Goal: Transaction & Acquisition: Purchase product/service

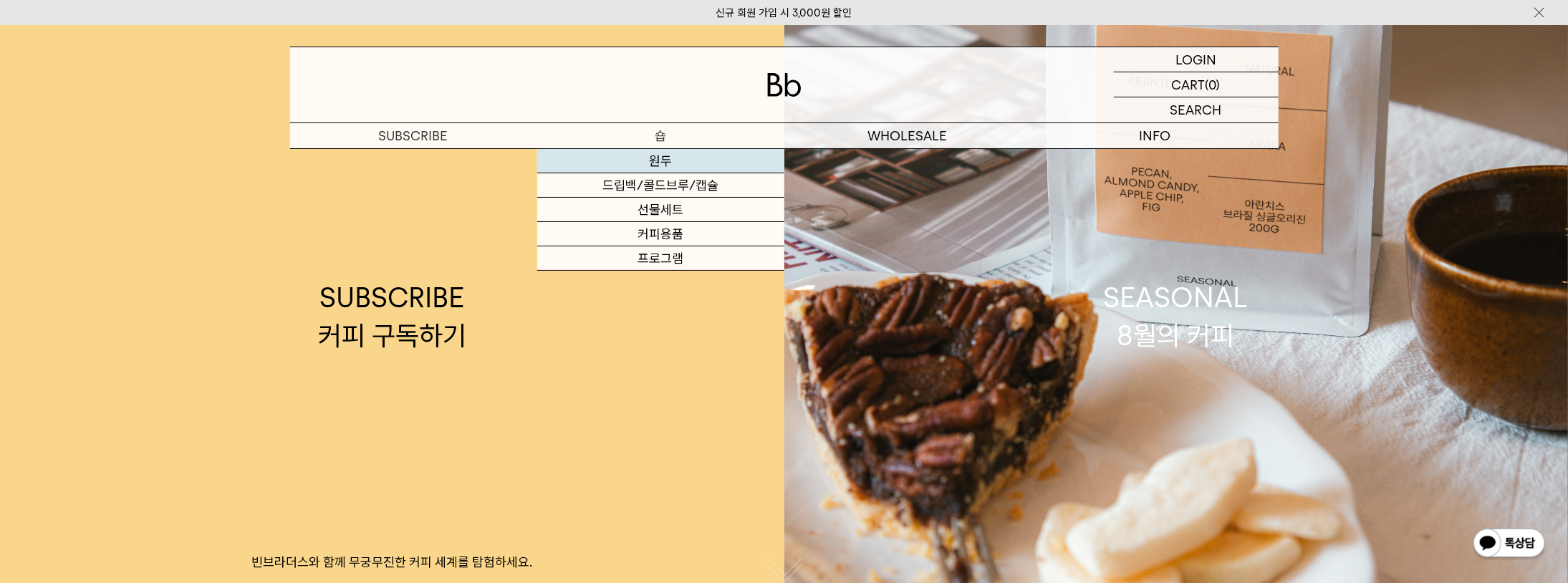
click at [674, 156] on link "원두" at bounding box center [660, 161] width 247 height 24
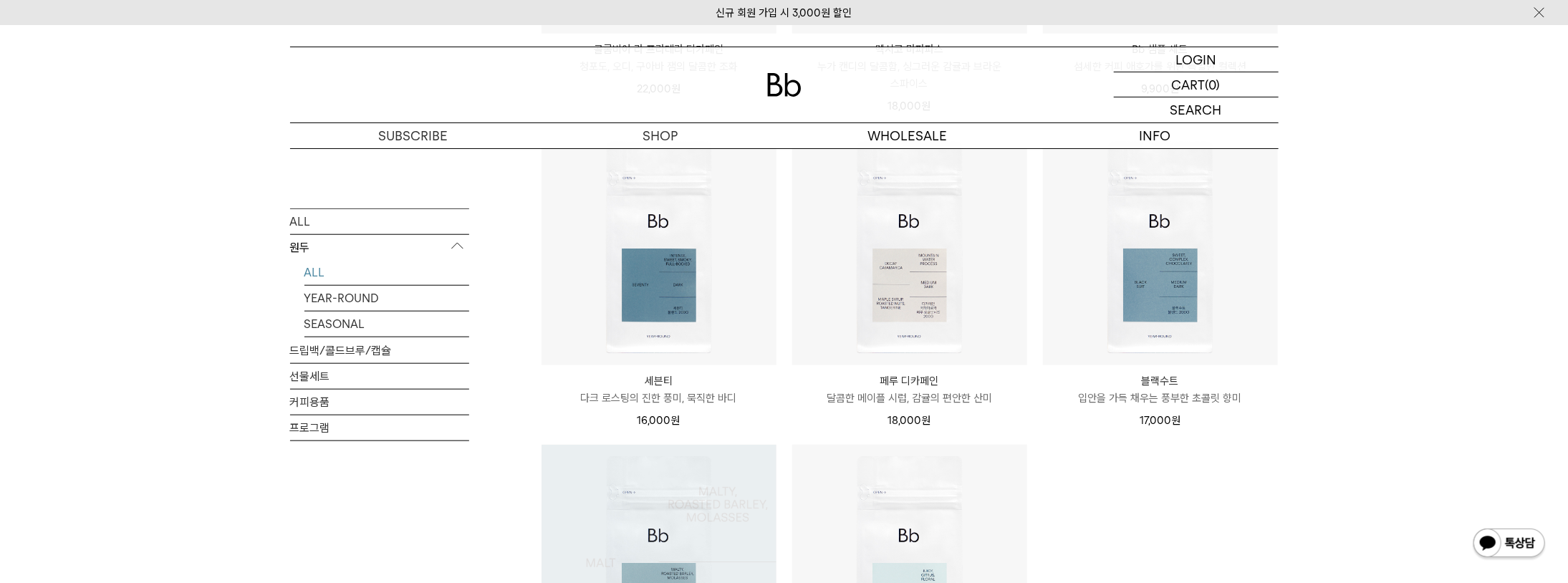
scroll to position [802, 0]
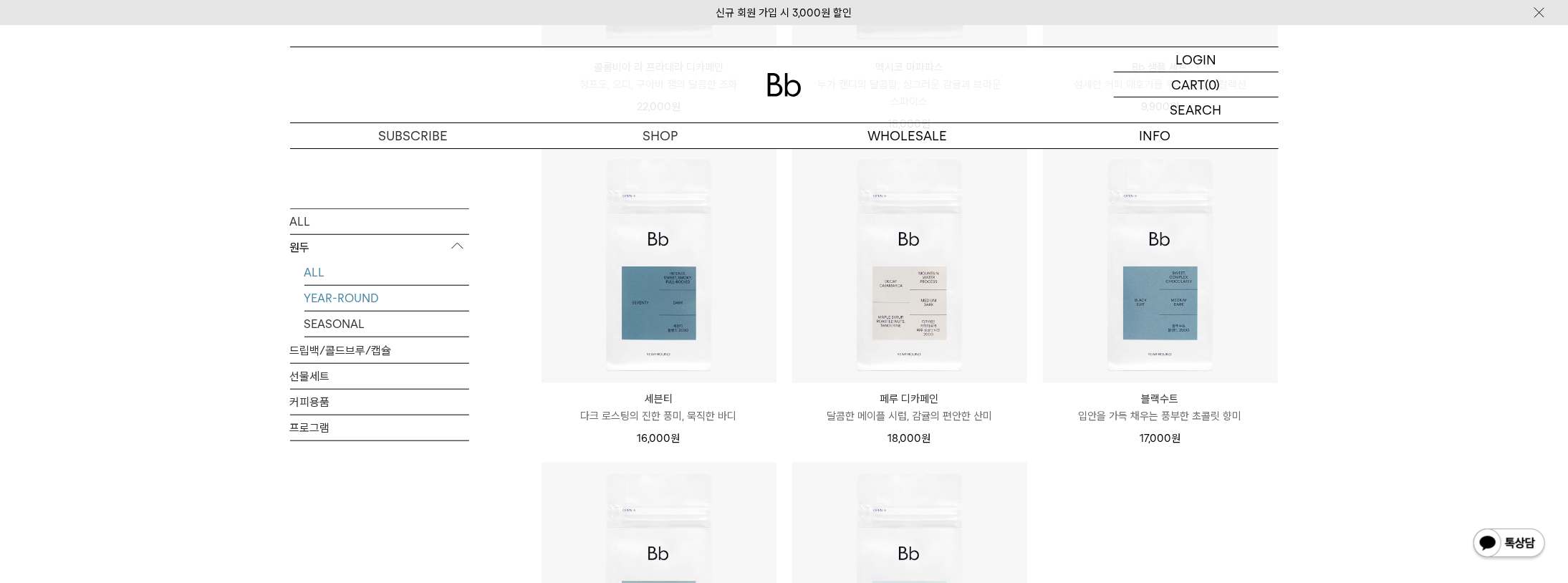
click at [386, 294] on link "YEAR-ROUND" at bounding box center [386, 297] width 165 height 25
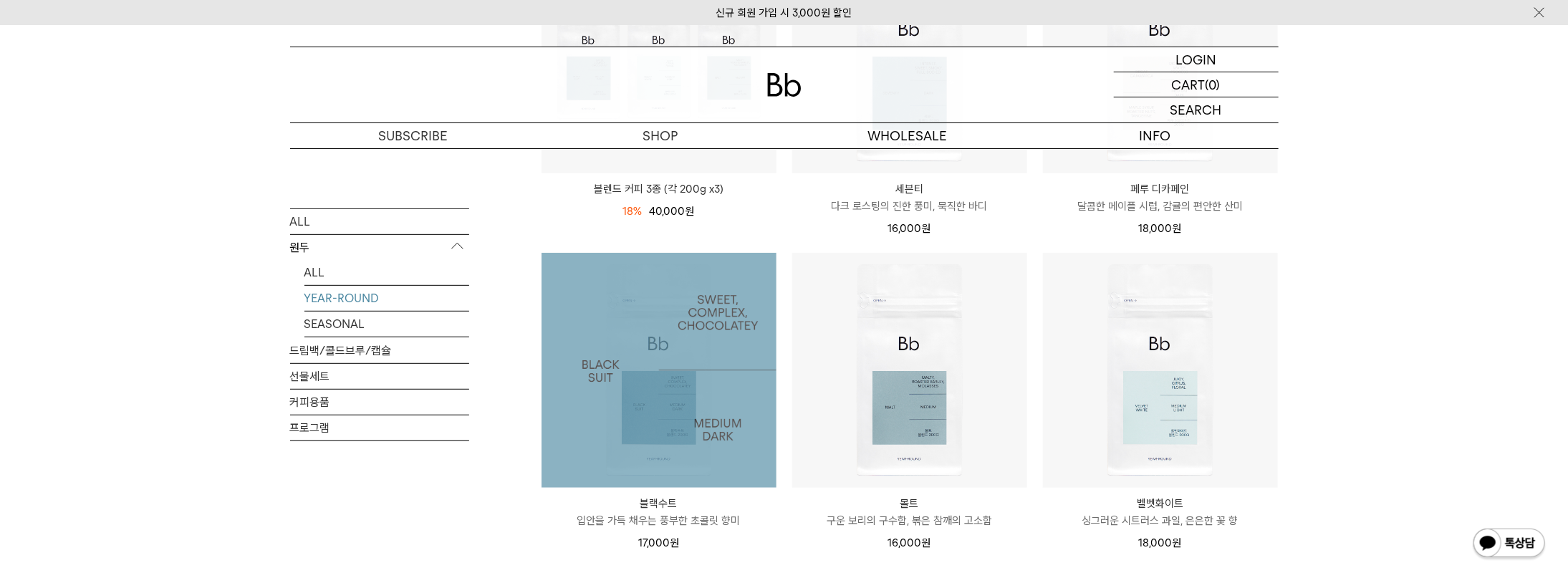
scroll to position [344, 0]
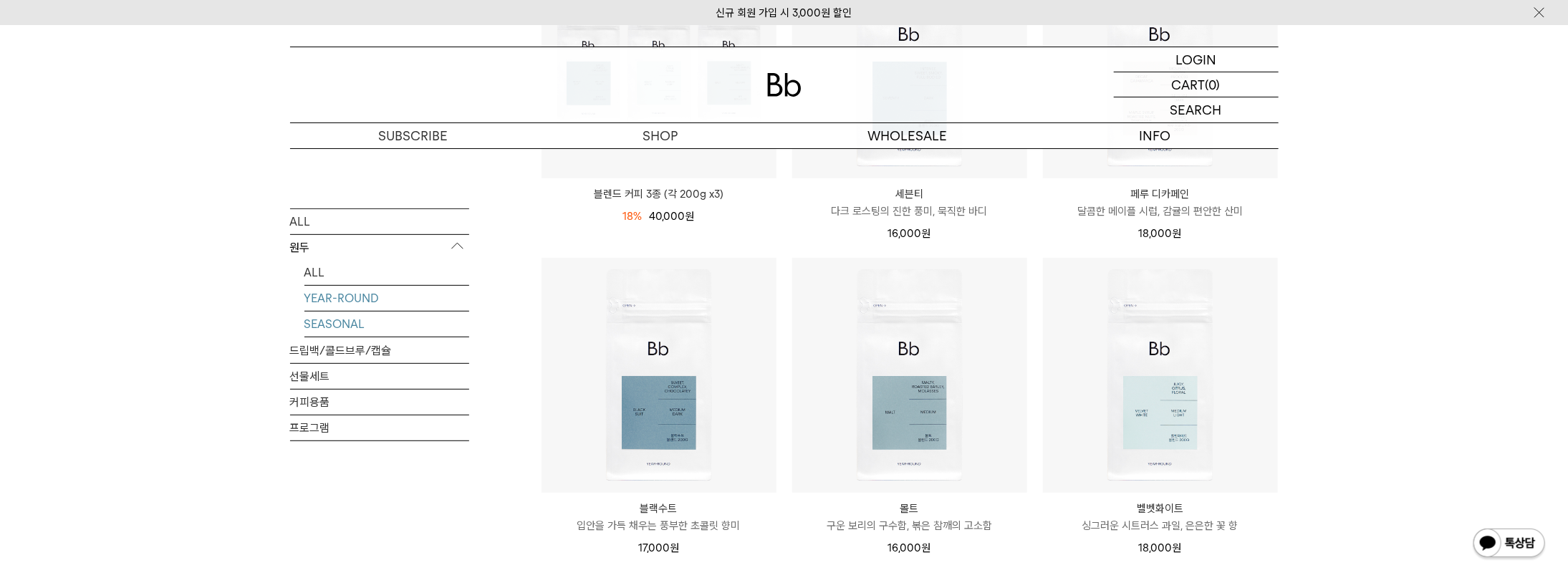
click at [348, 318] on link "SEASONAL" at bounding box center [386, 323] width 165 height 25
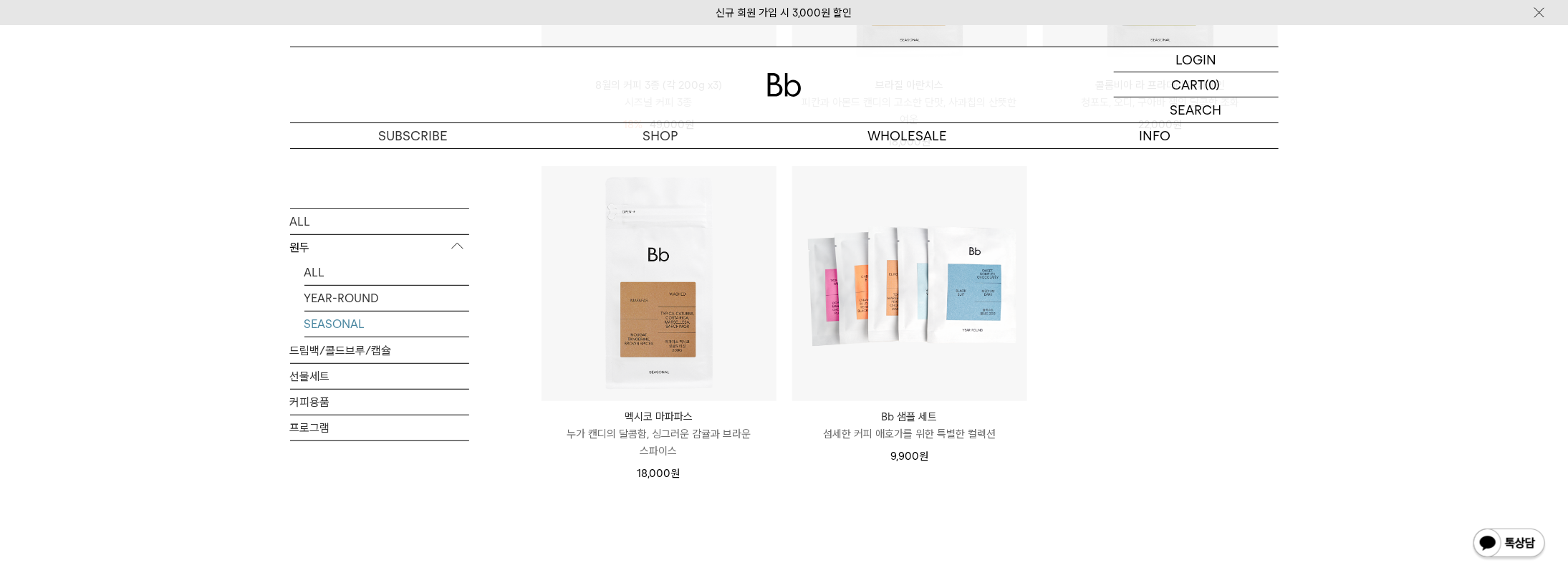
scroll to position [458, 0]
